Goal: Check status: Check status

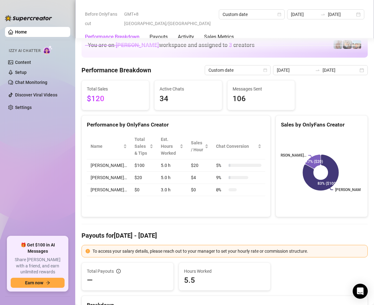
scroll to position [815, 0]
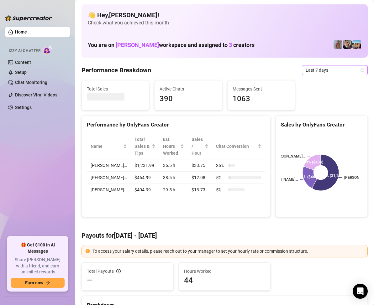
click at [361, 70] on icon "calendar" at bounding box center [362, 69] width 3 height 3
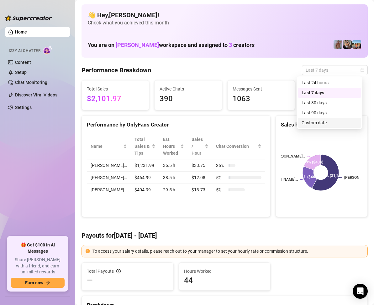
click at [321, 122] on div "Custom date" at bounding box center [329, 122] width 56 height 7
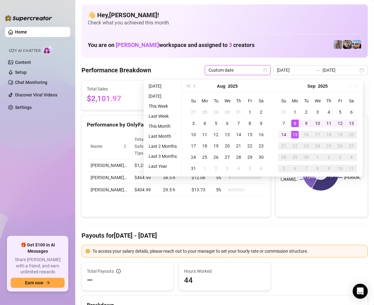
type input "[DATE]"
click at [294, 135] on div "15" at bounding box center [295, 135] width 8 height 8
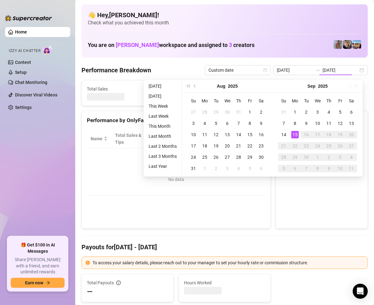
type input "[DATE]"
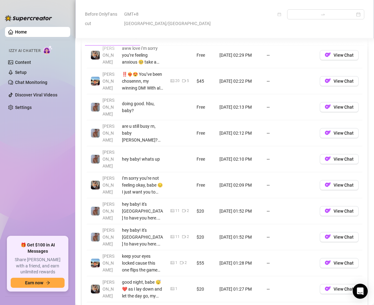
scroll to position [595, 0]
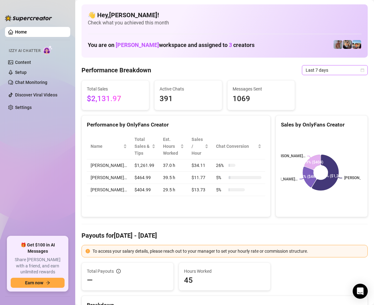
click at [360, 70] on icon "calendar" at bounding box center [362, 70] width 4 height 4
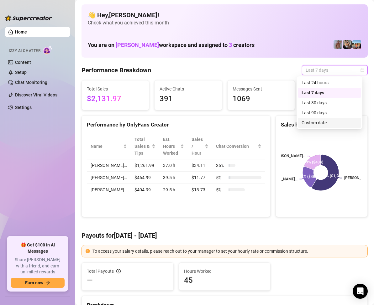
click at [323, 123] on div "Custom date" at bounding box center [329, 122] width 56 height 7
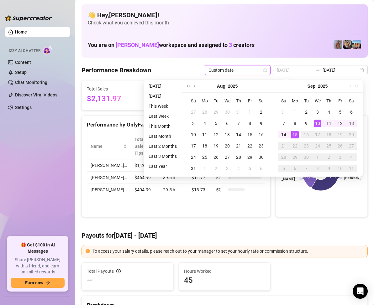
type input "[DATE]"
click at [295, 134] on div "15" at bounding box center [295, 135] width 8 height 8
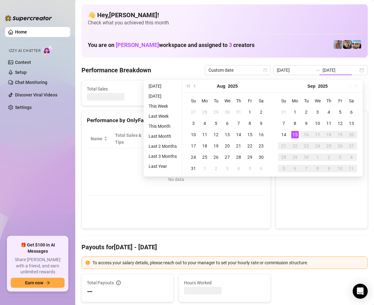
type input "[DATE]"
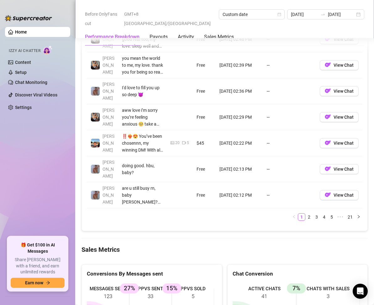
scroll to position [846, 0]
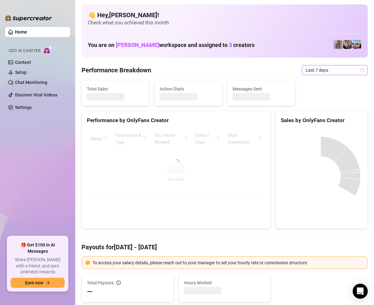
click at [360, 71] on icon "calendar" at bounding box center [362, 70] width 4 height 4
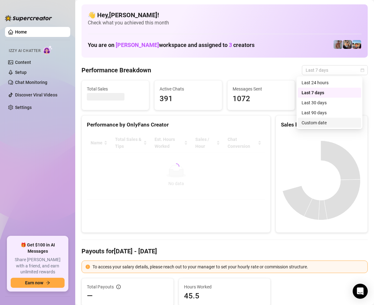
click at [315, 124] on div "Custom date" at bounding box center [329, 122] width 56 height 7
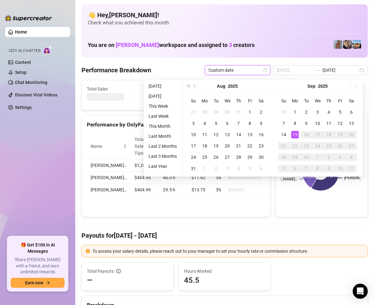
click at [293, 134] on div "15" at bounding box center [295, 135] width 8 height 8
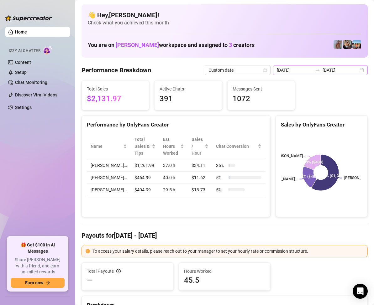
click at [357, 71] on div "2025-09-08 2025-09-15" at bounding box center [320, 70] width 95 height 10
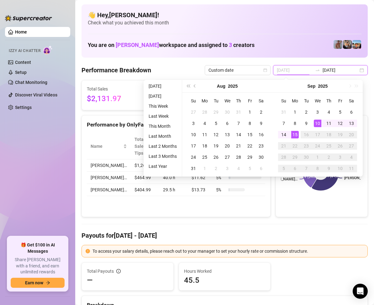
type input "[DATE]"
click at [294, 135] on div "15" at bounding box center [295, 135] width 8 height 8
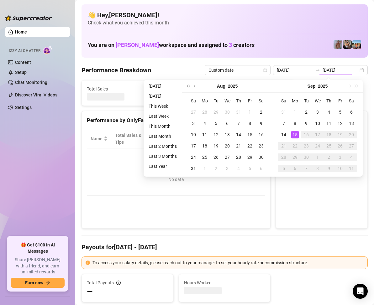
type input "[DATE]"
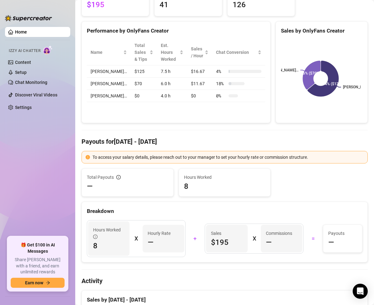
scroll to position [63, 0]
